Goal: Transaction & Acquisition: Book appointment/travel/reservation

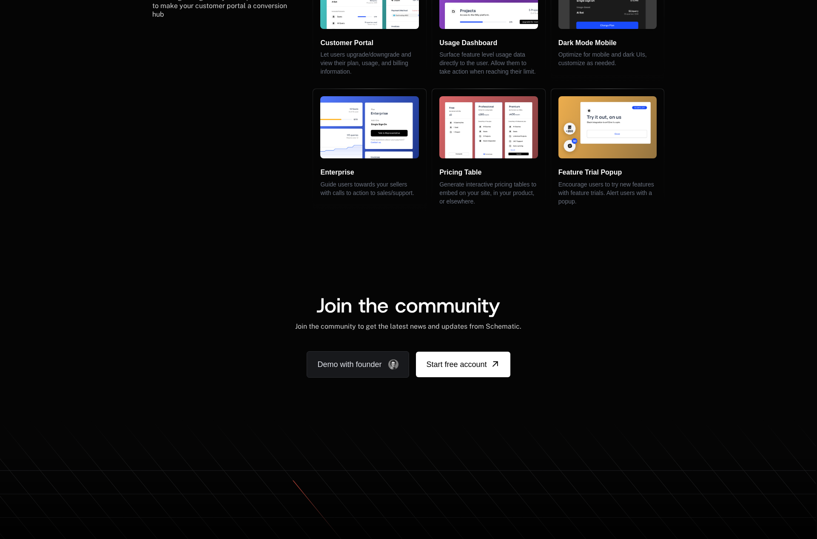
scroll to position [1791, 0]
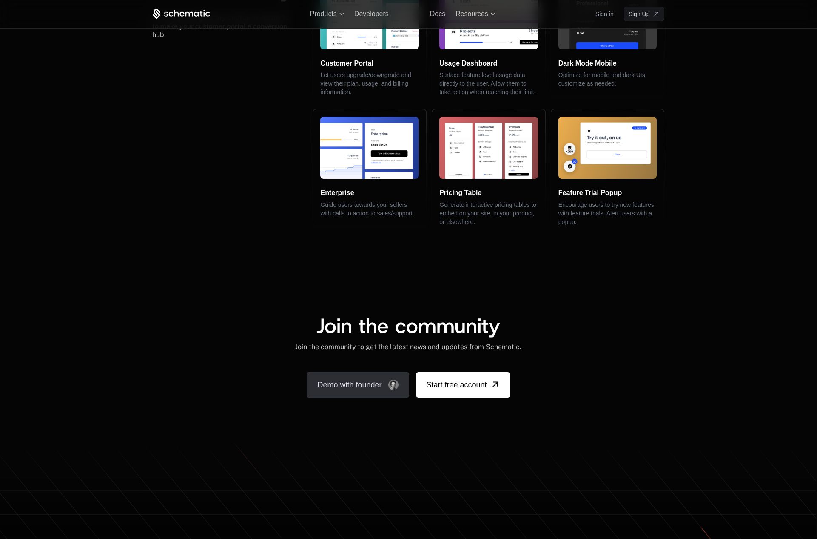
click at [362, 383] on link "Demo with founder" at bounding box center [358, 384] width 103 height 26
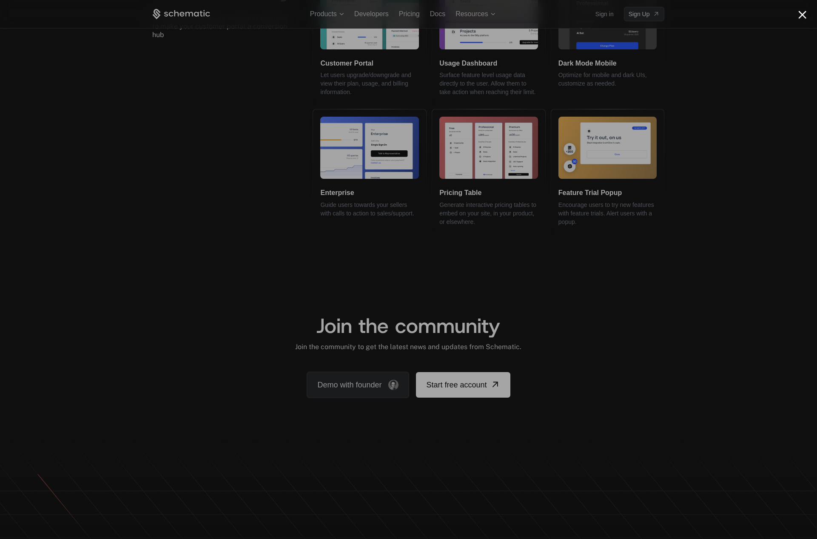
click at [802, 18] on button "Close modal" at bounding box center [803, 15] width 8 height 8
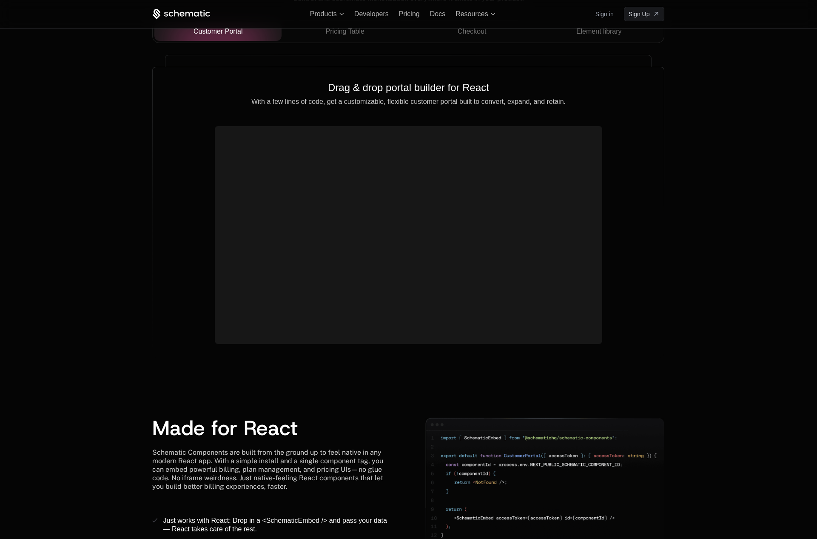
scroll to position [679, 0]
